Goal: Use online tool/utility: Use online tool/utility

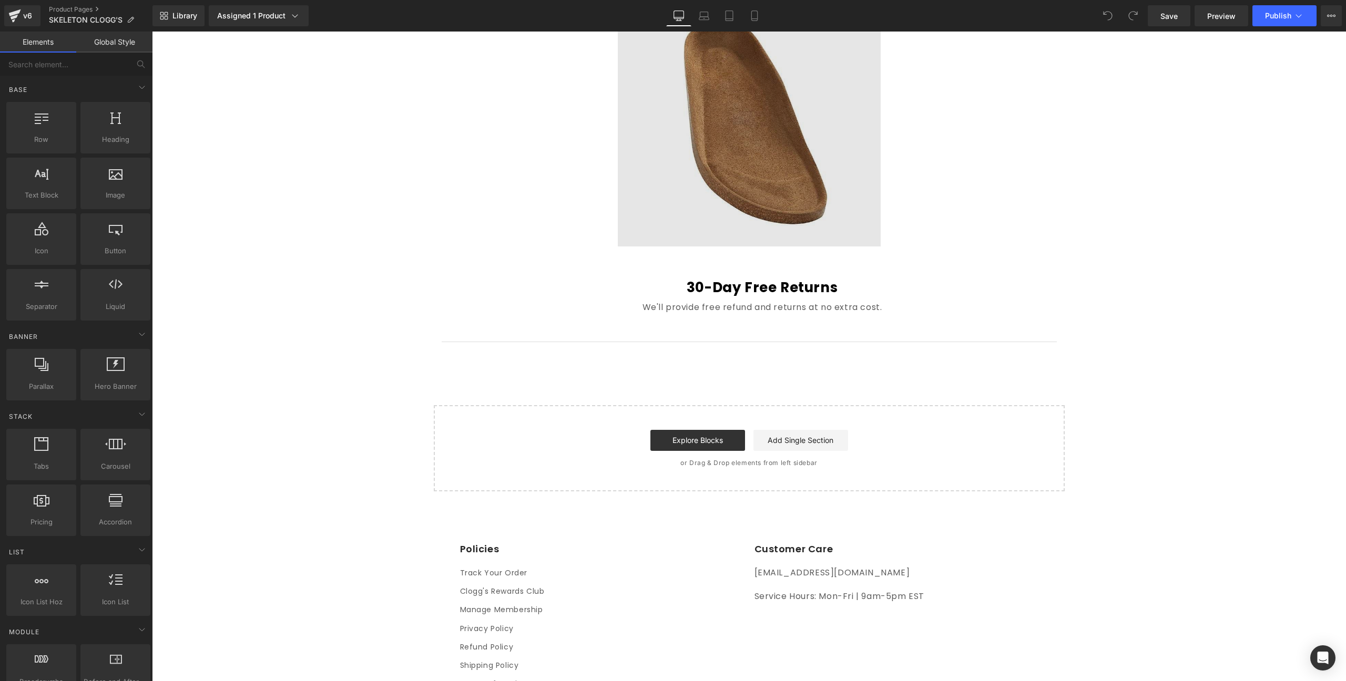
scroll to position [275, 0]
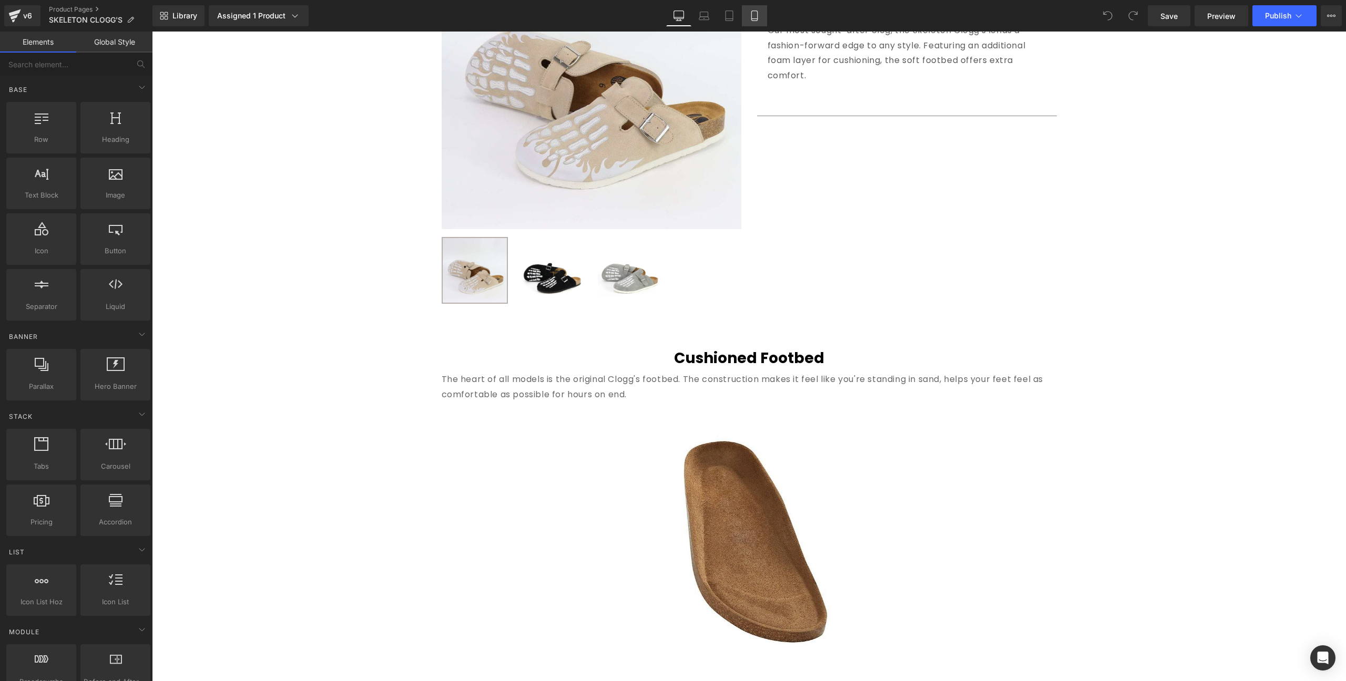
click at [751, 17] on icon at bounding box center [754, 16] width 11 height 11
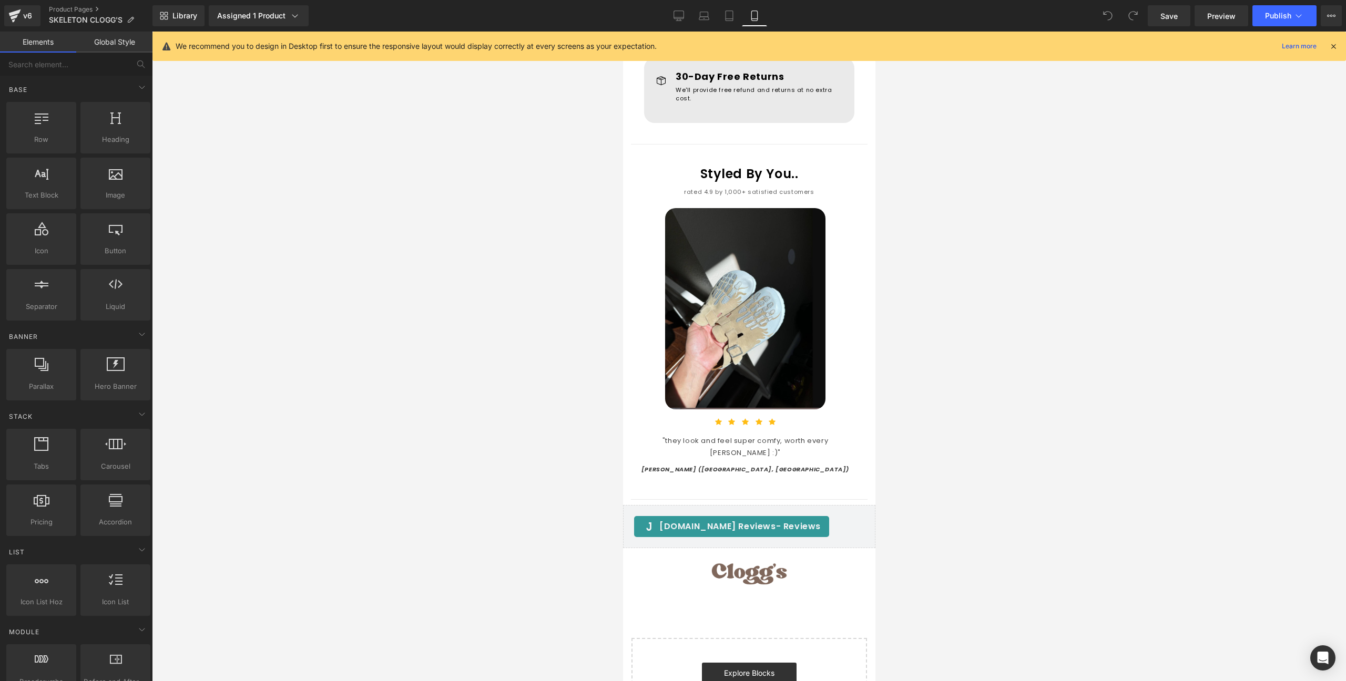
scroll to position [935, 0]
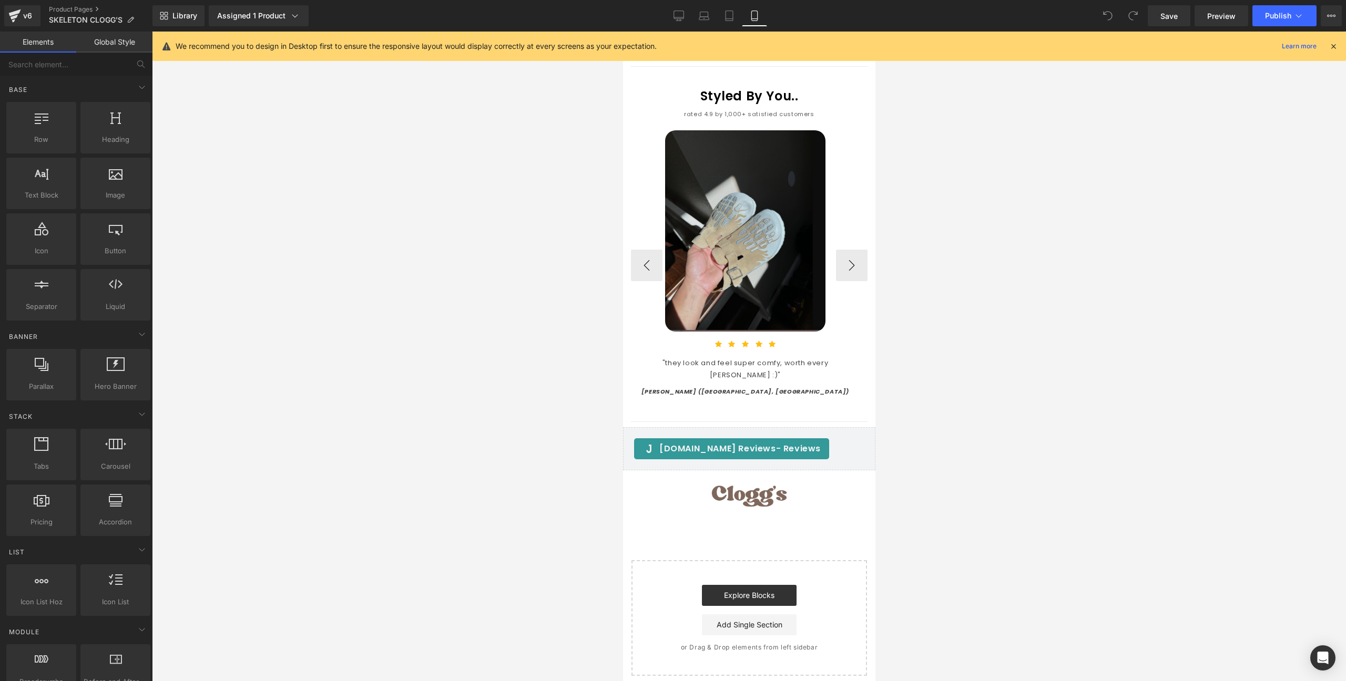
click at [749, 202] on img at bounding box center [744, 230] width 160 height 201
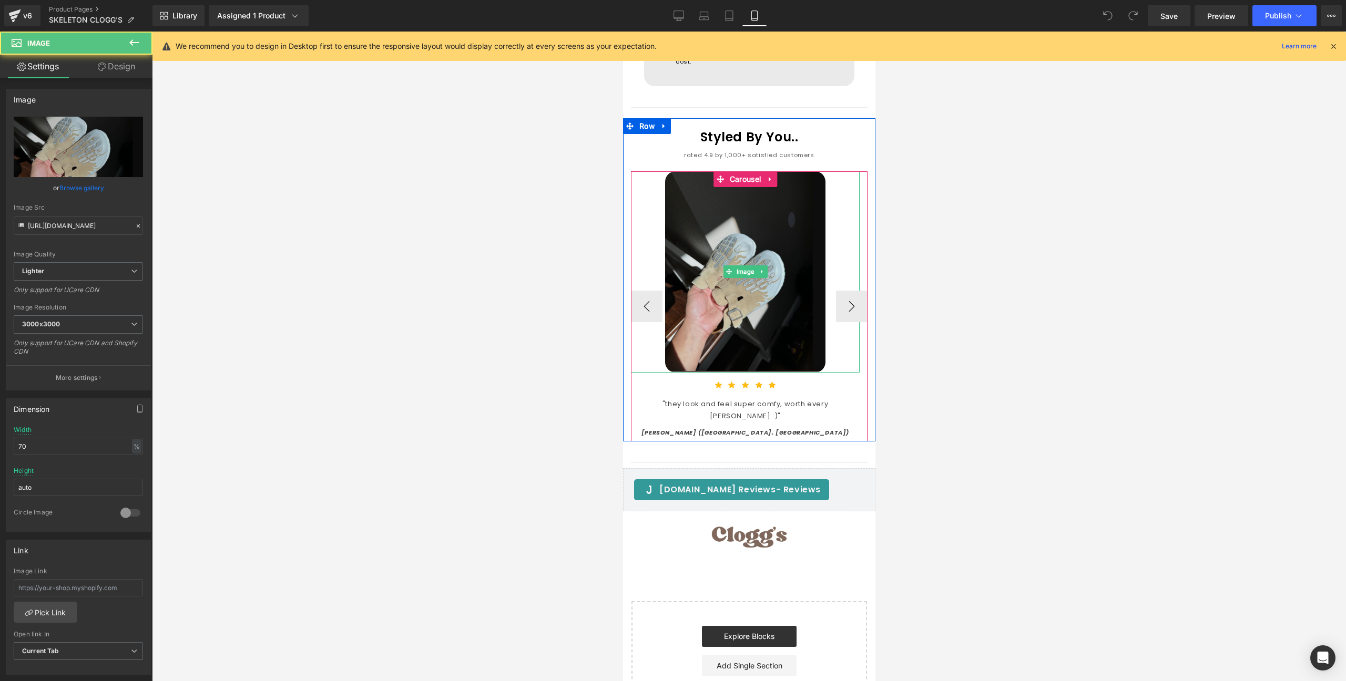
scroll to position [840, 0]
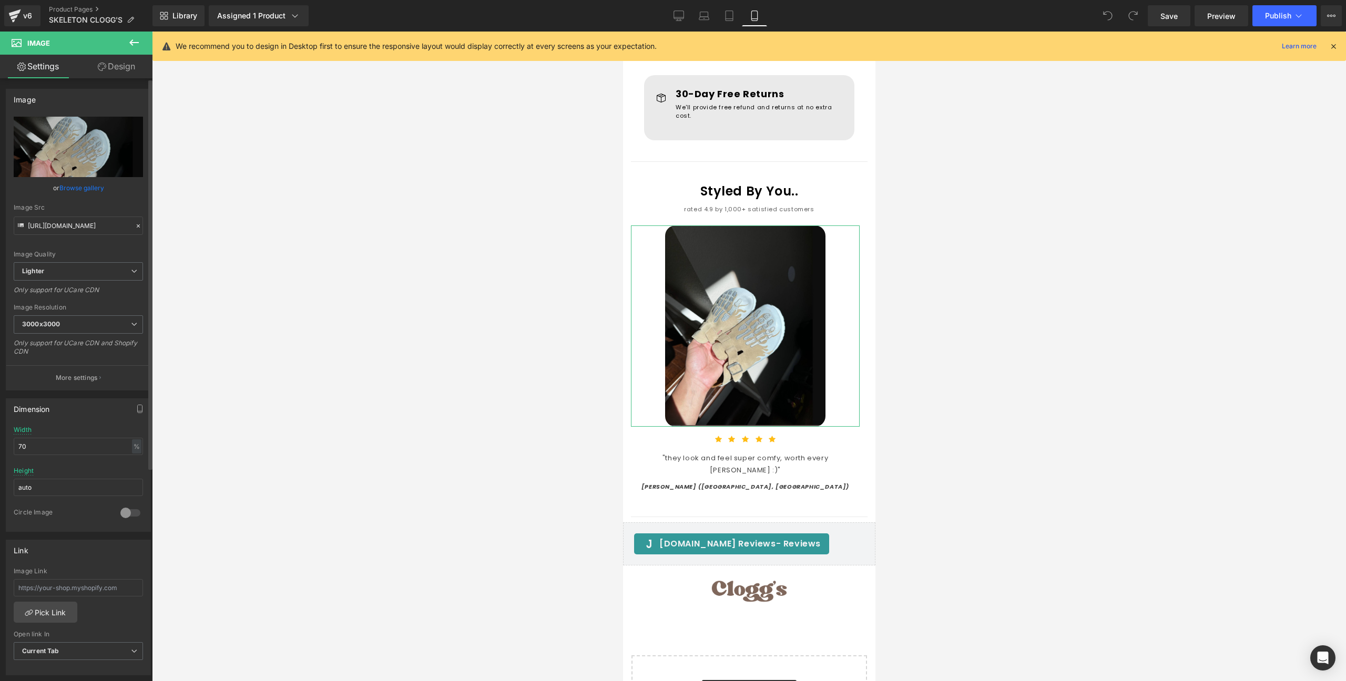
click at [81, 189] on link "Browse gallery" at bounding box center [81, 188] width 45 height 18
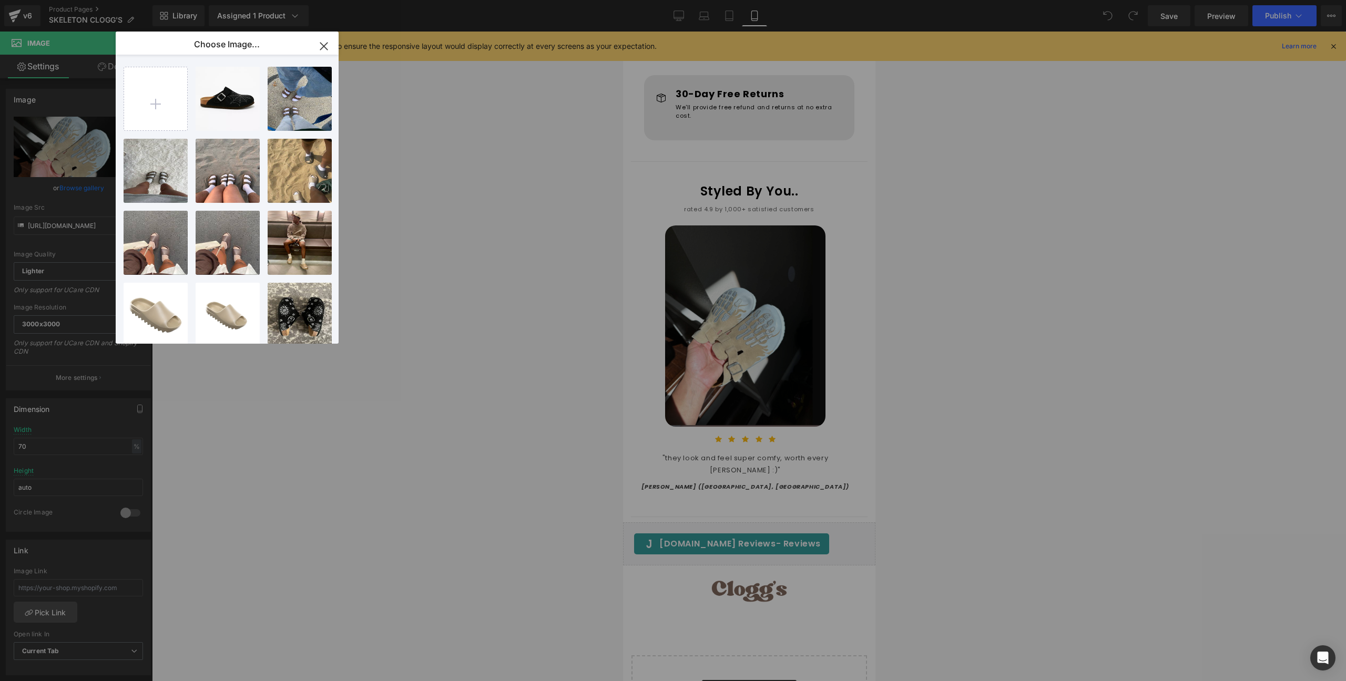
click at [324, 43] on icon "button" at bounding box center [323, 46] width 17 height 17
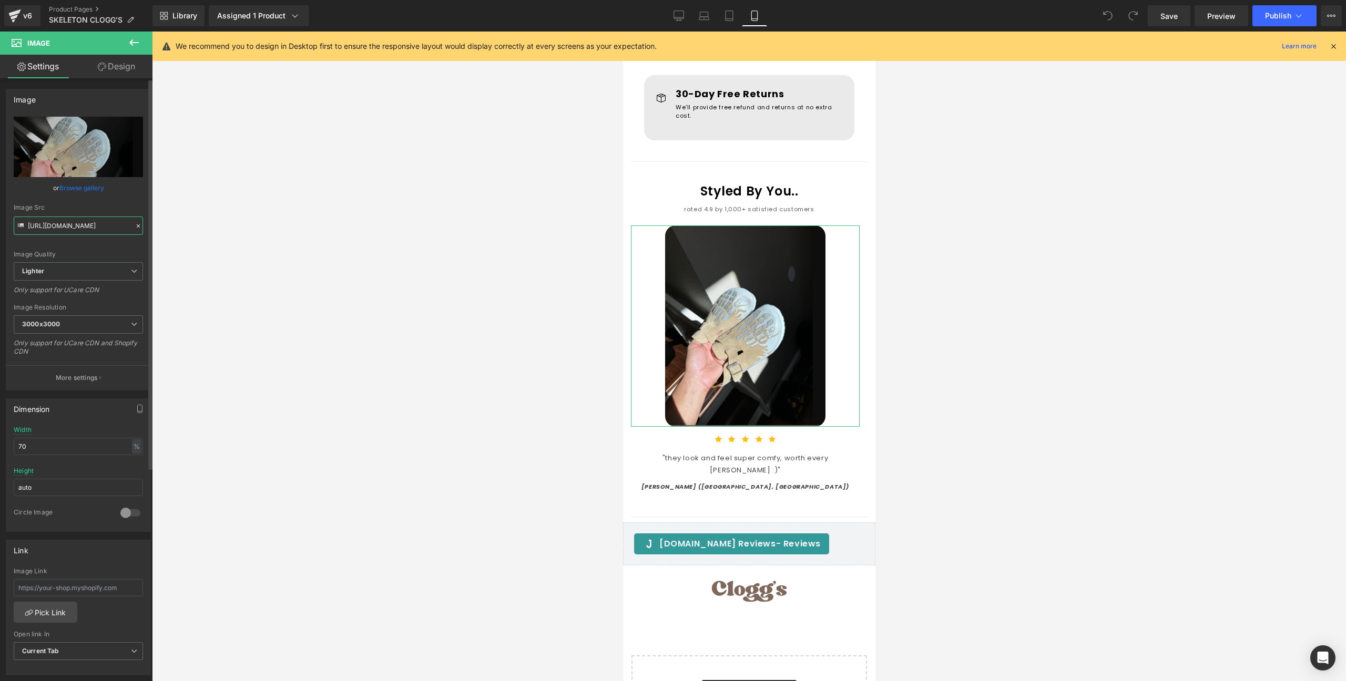
click at [93, 230] on input "[URL][DOMAIN_NAME]" at bounding box center [78, 226] width 129 height 18
drag, startPoint x: 107, startPoint y: 222, endPoint x: 167, endPoint y: 221, distance: 60.5
click at [168, 222] on div "You are previewing how the will restyle your page. You can not edit Elements in…" at bounding box center [673, 349] width 1346 height 699
click at [102, 229] on input "[URL][DOMAIN_NAME]" at bounding box center [78, 226] width 129 height 18
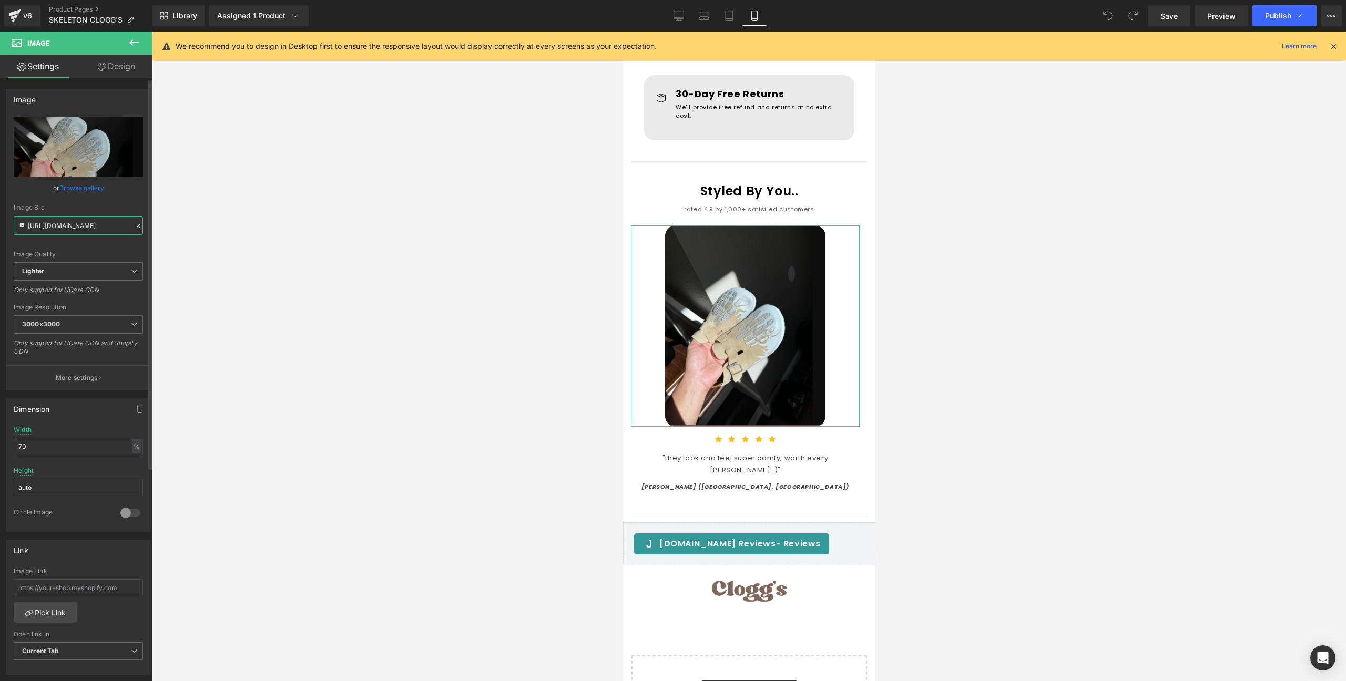
scroll to position [0, 31]
drag, startPoint x: 59, startPoint y: 223, endPoint x: 8, endPoint y: 222, distance: 51.0
click at [9, 223] on div "[URL][DOMAIN_NAME] Replace Image Upload image or Browse gallery Image Src [URL]…" at bounding box center [78, 253] width 144 height 273
click at [84, 226] on input "[URL][DOMAIN_NAME]" at bounding box center [78, 226] width 129 height 18
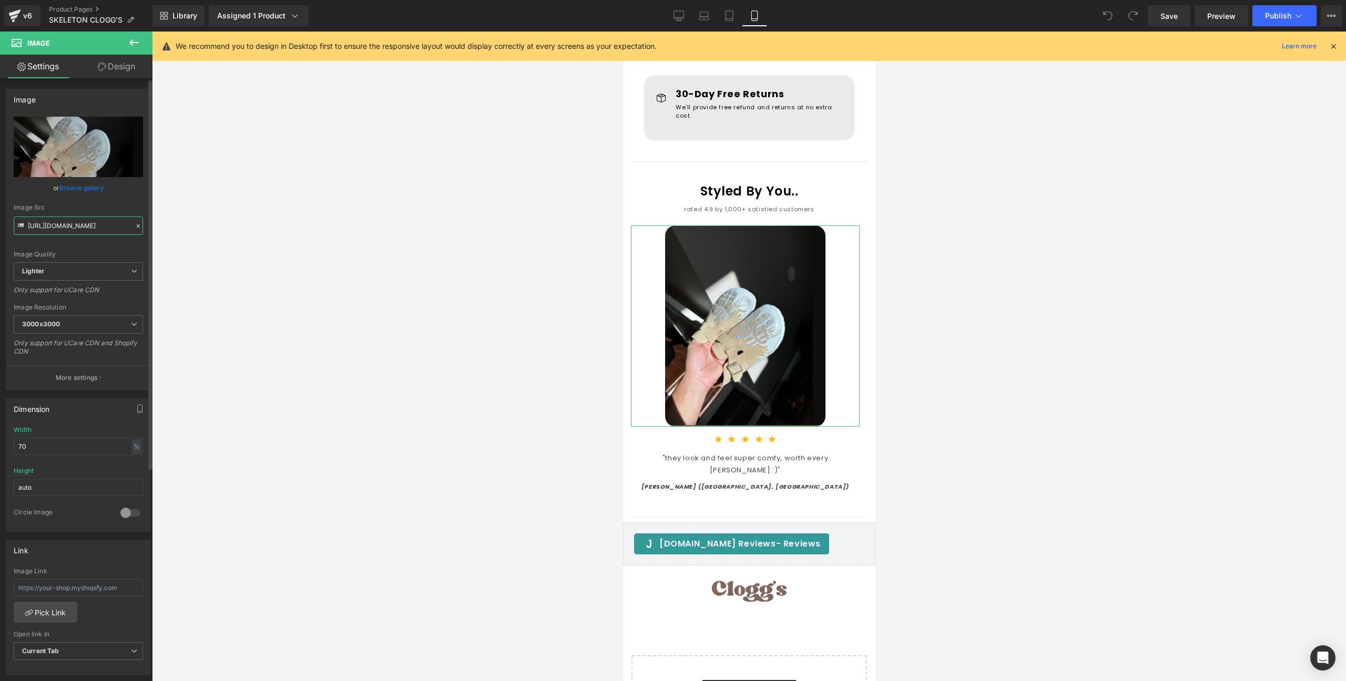
scroll to position [0, 383]
click at [96, 224] on input "[URL][DOMAIN_NAME]" at bounding box center [78, 226] width 129 height 18
click at [95, 224] on input "[URL][DOMAIN_NAME]" at bounding box center [78, 226] width 129 height 18
click at [65, 185] on link "Browse gallery" at bounding box center [81, 188] width 45 height 18
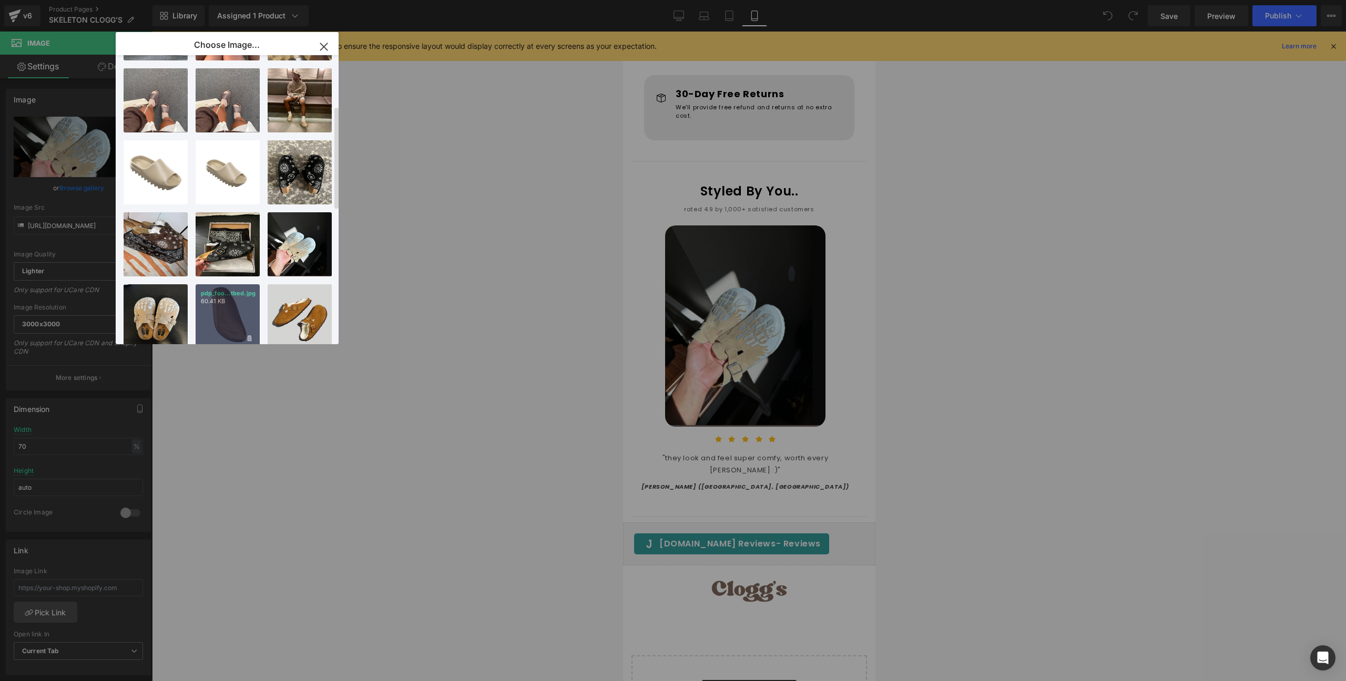
scroll to position [143, 0]
drag, startPoint x: 285, startPoint y: 242, endPoint x: 291, endPoint y: 233, distance: 10.4
click at [0, 0] on div "Screens...PM.jpeg 266.60 KB" at bounding box center [0, 0] width 0 height 0
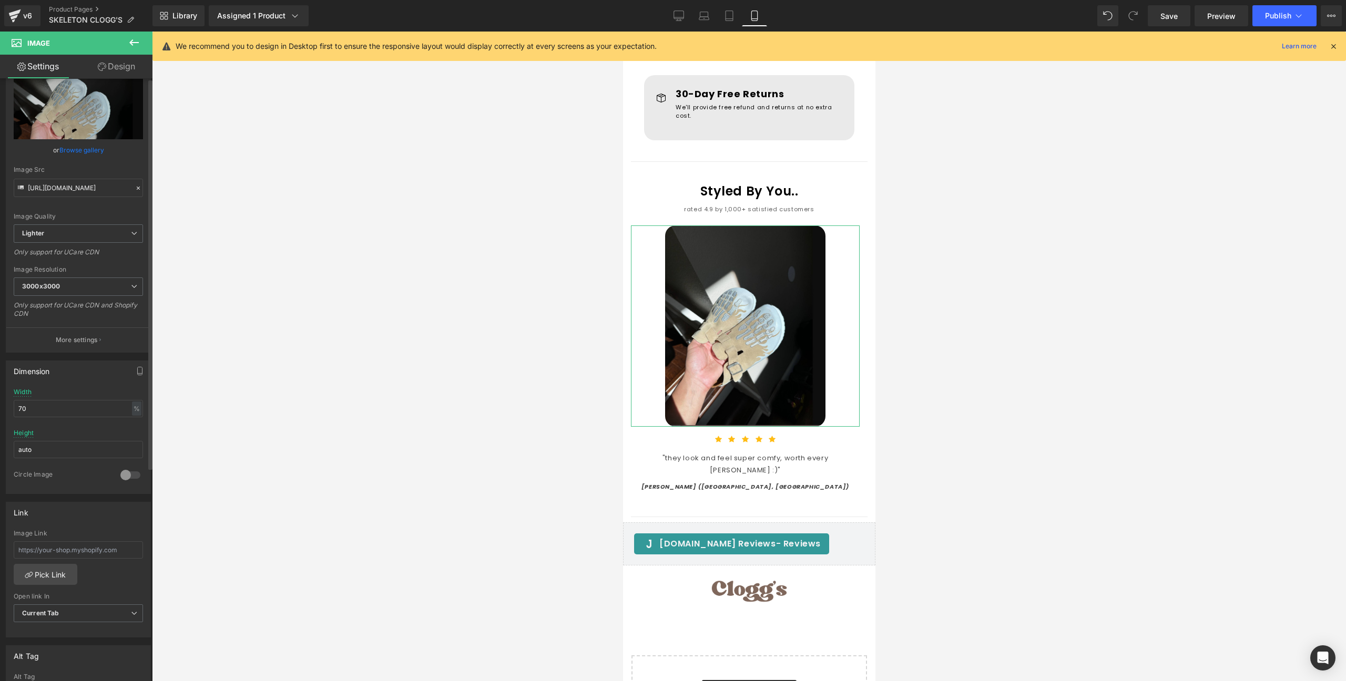
scroll to position [0, 0]
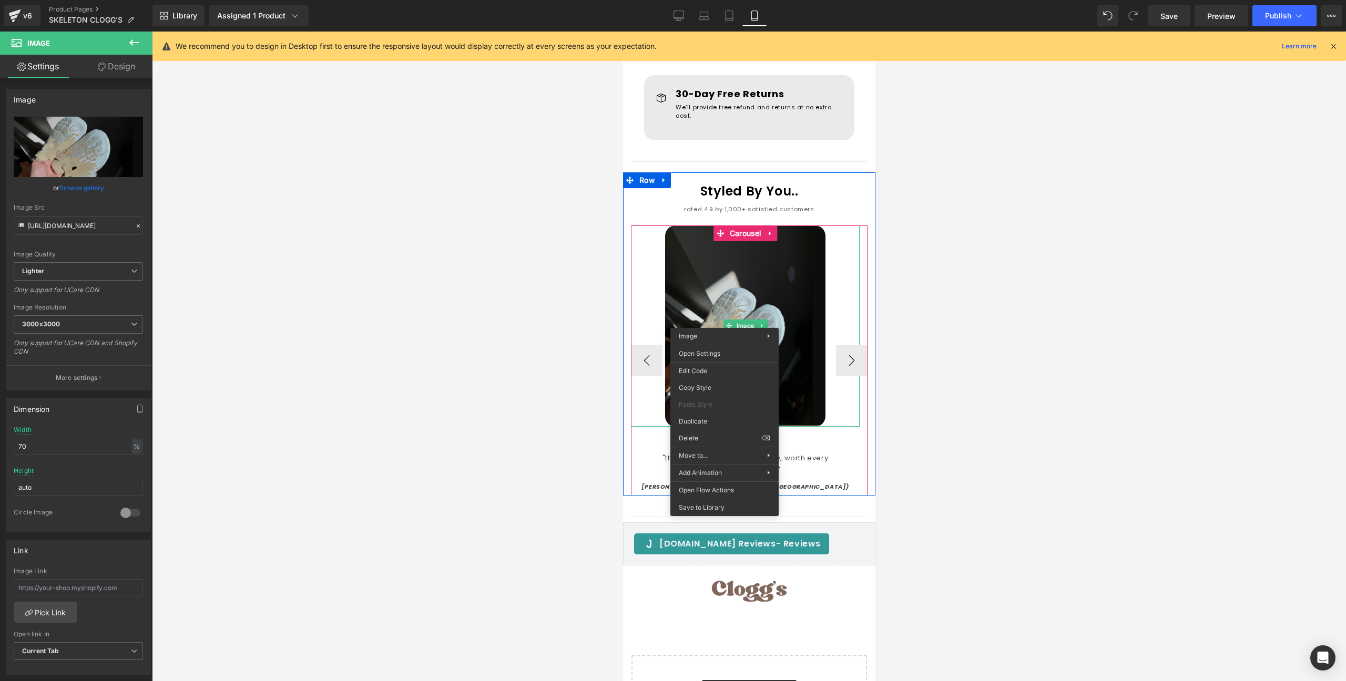
click at [713, 294] on img at bounding box center [744, 326] width 160 height 201
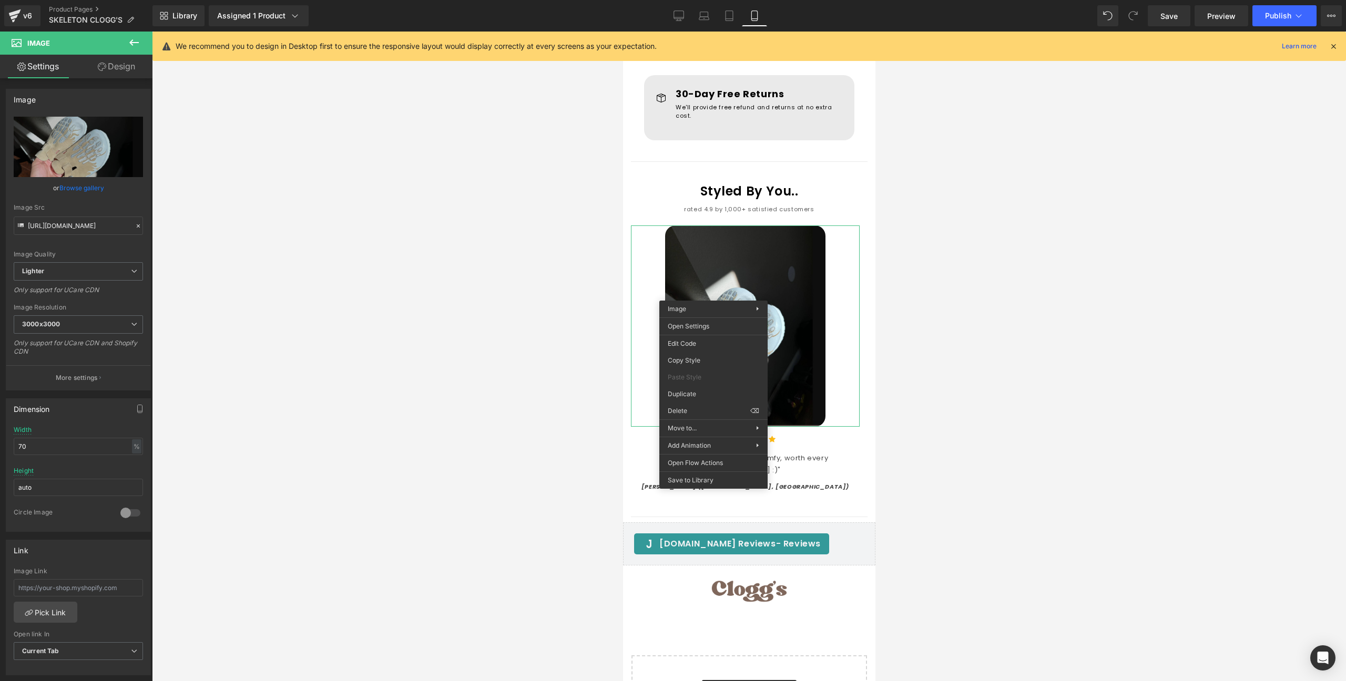
click at [519, 419] on div at bounding box center [749, 357] width 1194 height 650
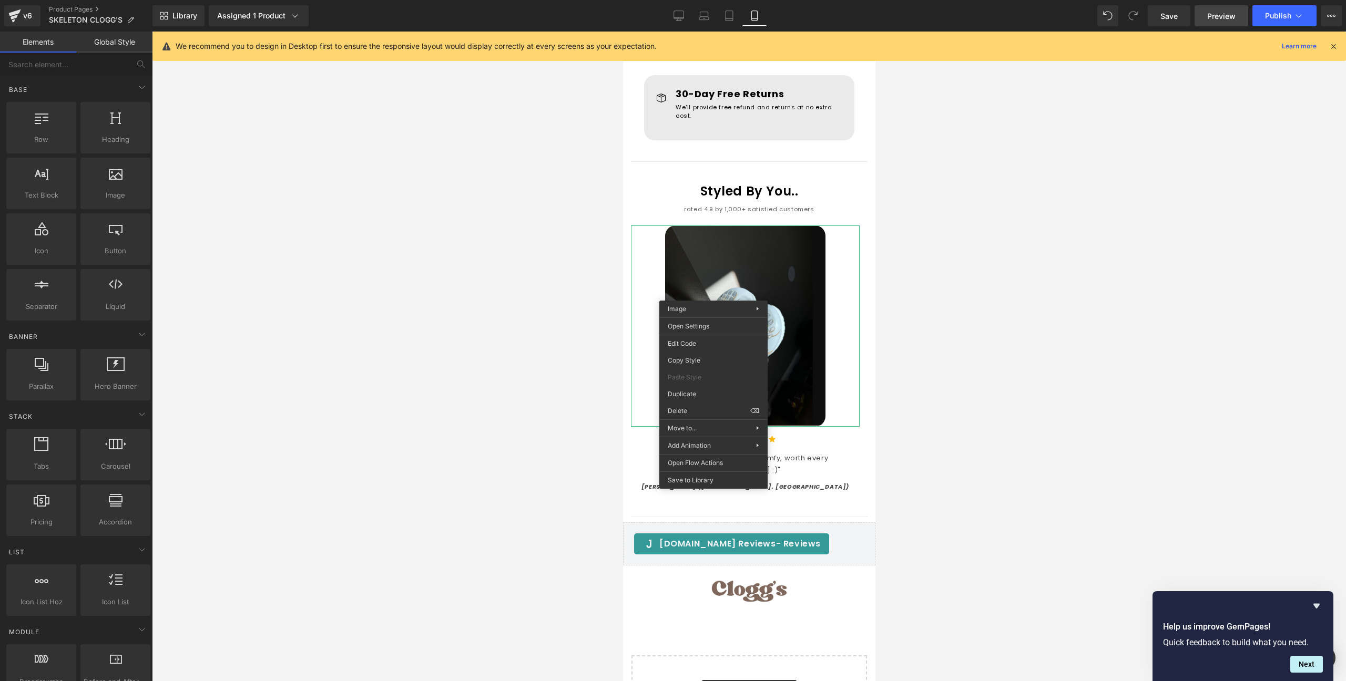
click at [1223, 15] on span "Preview" at bounding box center [1221, 16] width 28 height 11
click at [1129, 321] on div at bounding box center [749, 357] width 1194 height 650
